Goal: Task Accomplishment & Management: Manage account settings

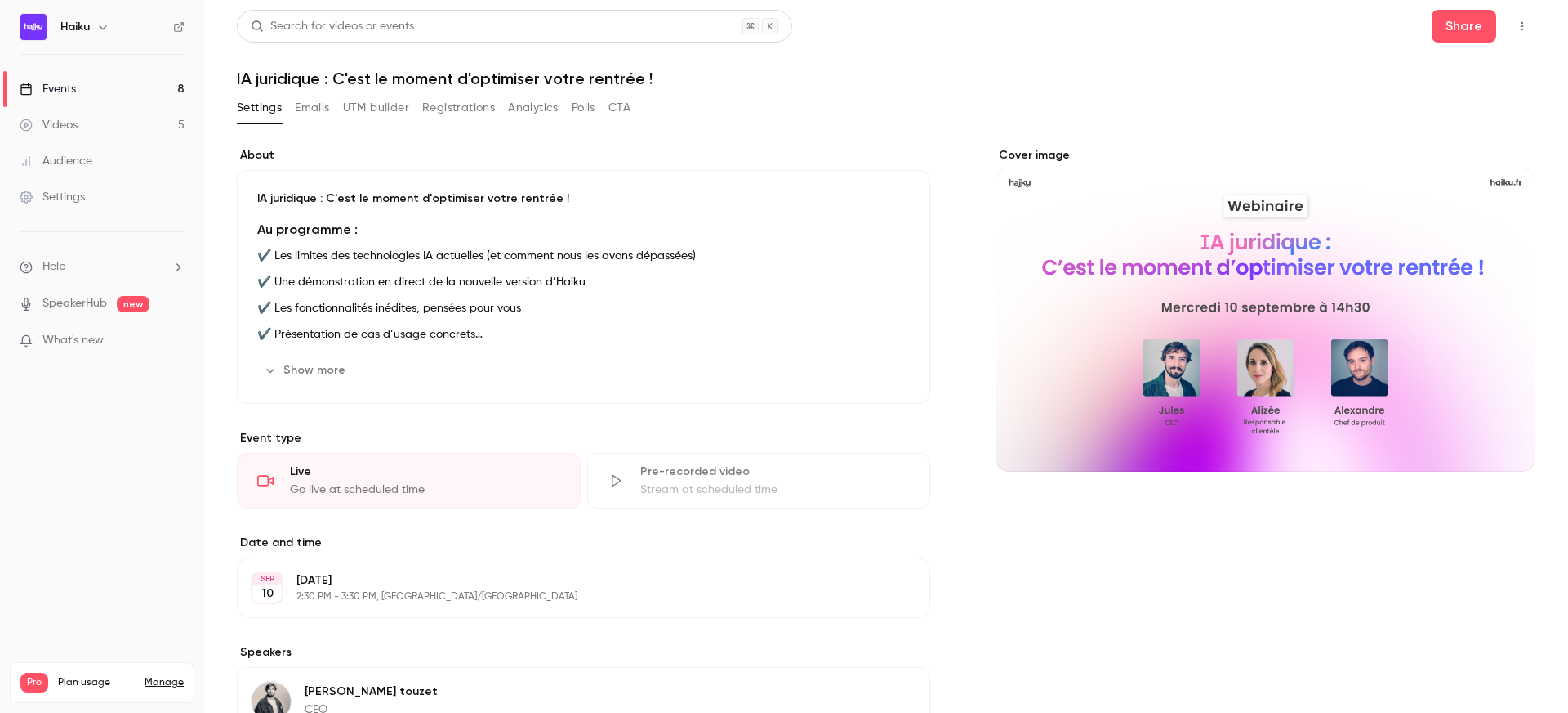
click at [67, 90] on div "Events" at bounding box center [48, 89] width 57 height 17
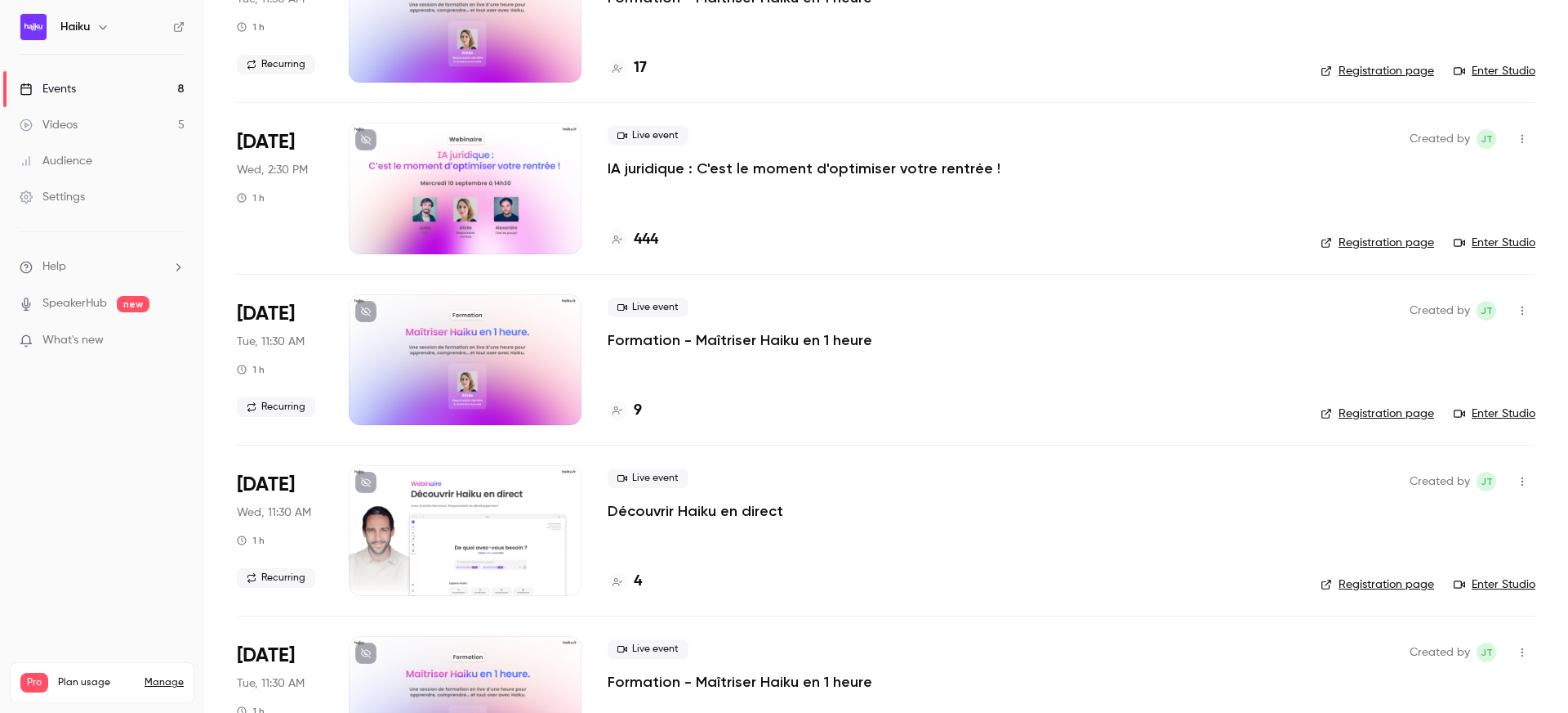
scroll to position [210, 0]
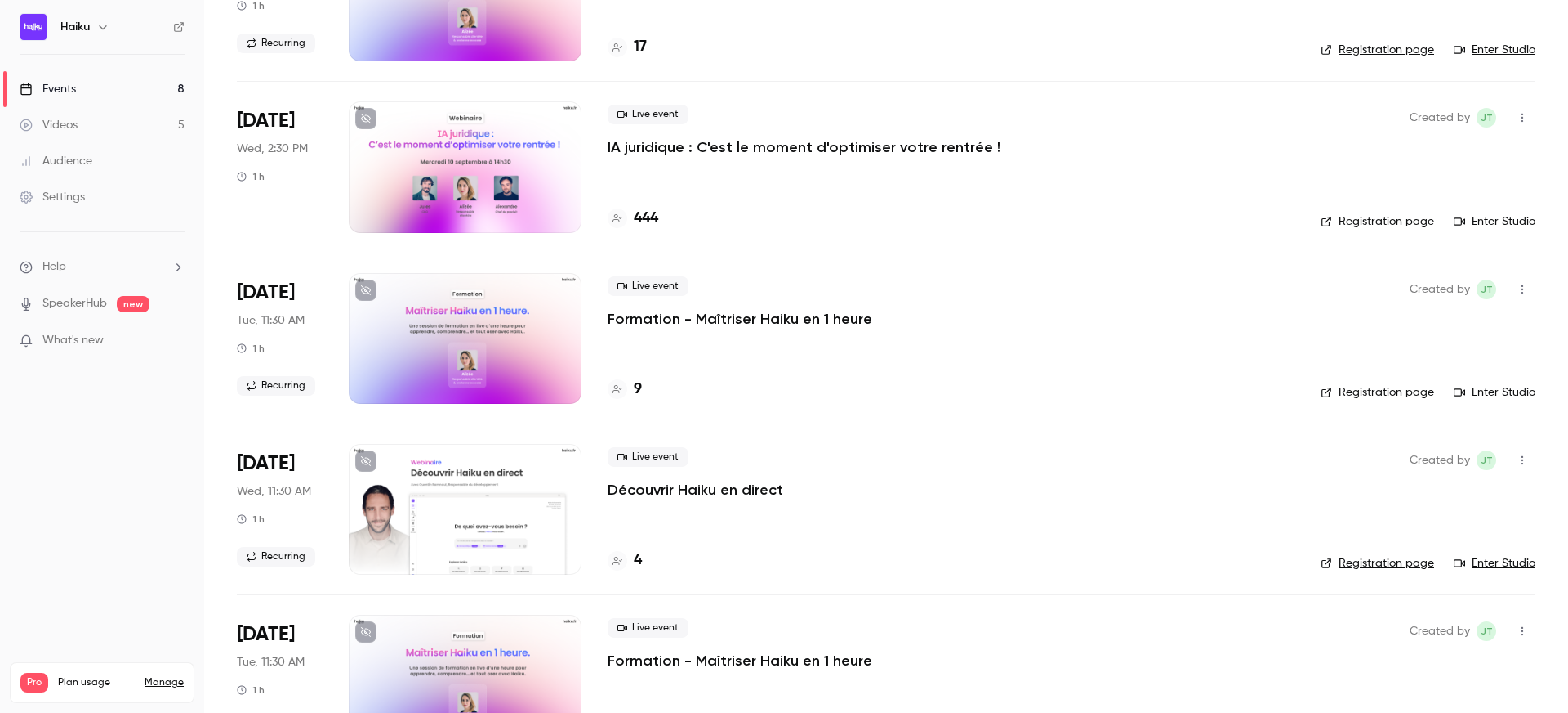
click at [633, 486] on p "Découvrir Haiku en direct" at bounding box center [695, 489] width 175 height 19
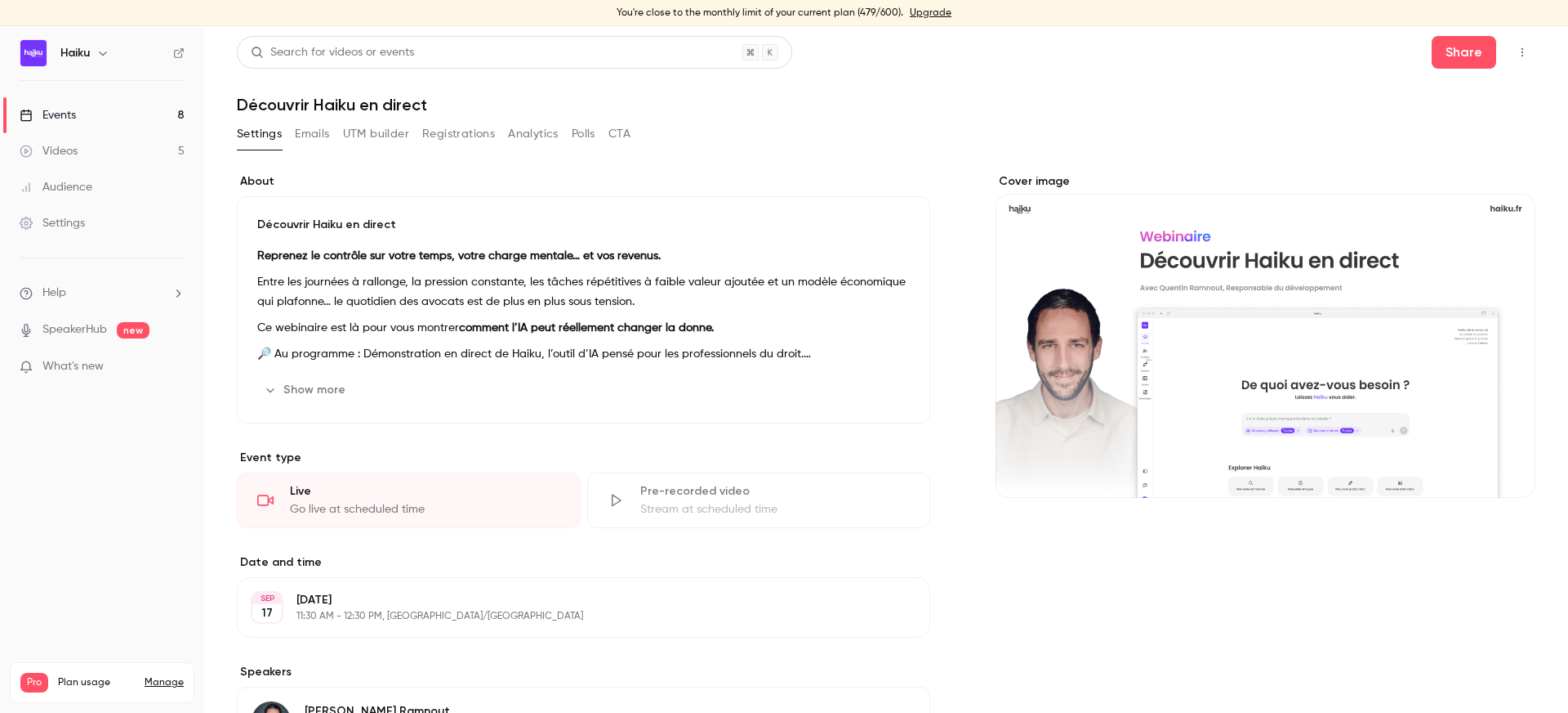
click at [476, 136] on button "Registrations" at bounding box center [458, 134] width 73 height 26
